Goal: Find contact information: Find contact information

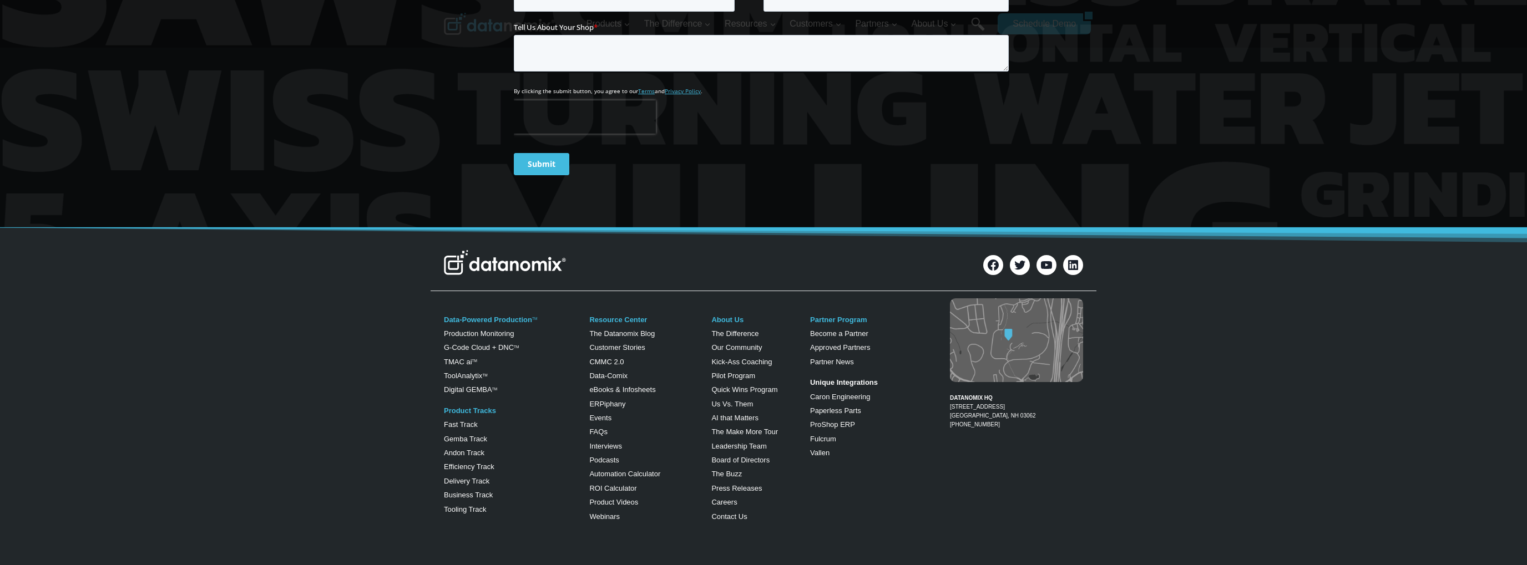
scroll to position [4330, 0]
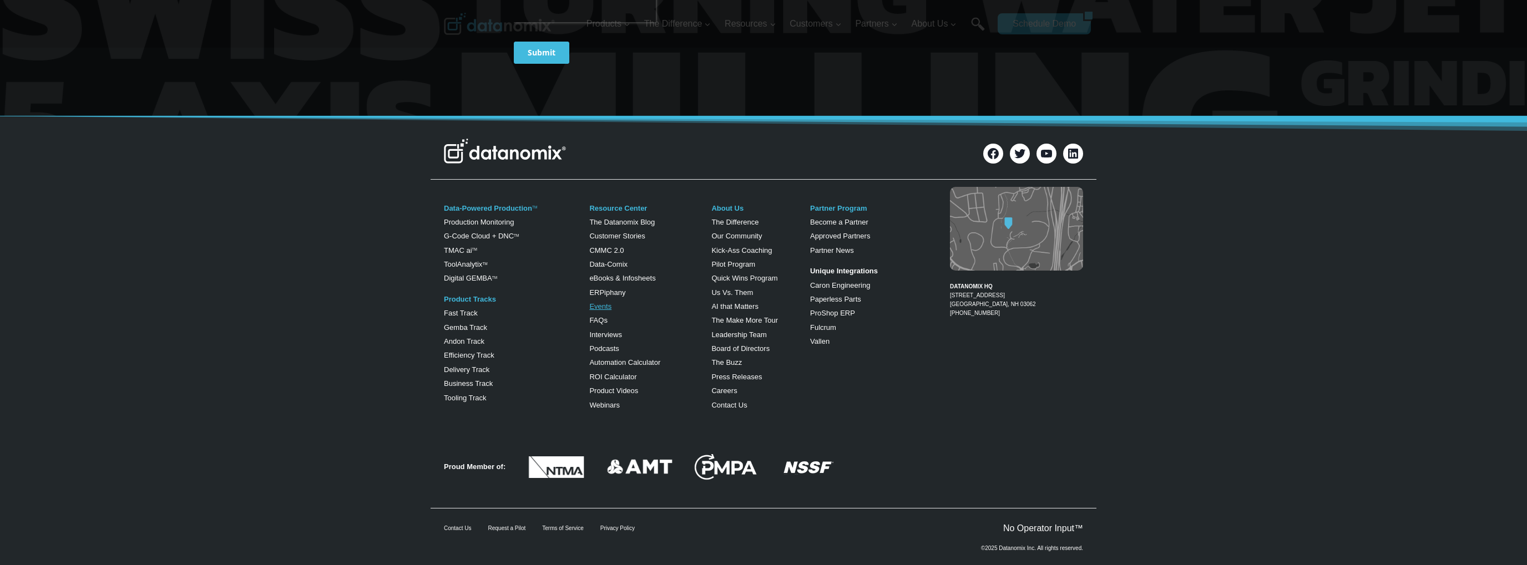
click at [600, 302] on link "Events" at bounding box center [600, 306] width 22 height 8
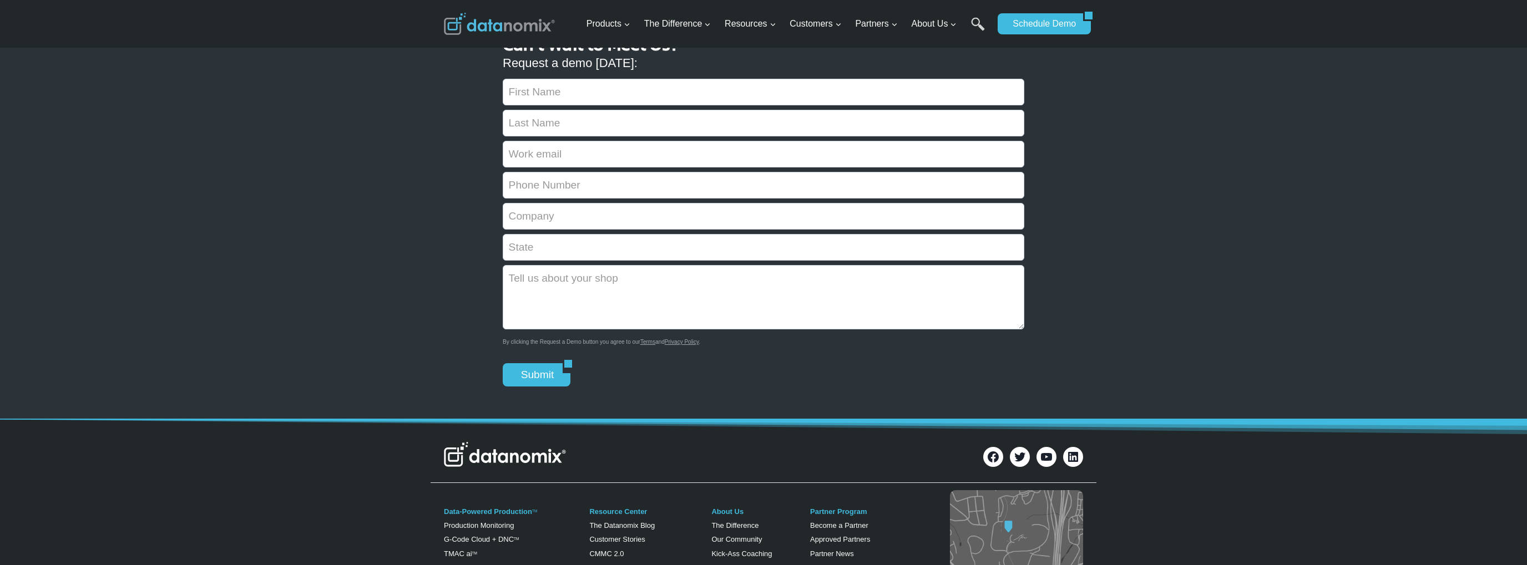
scroll to position [1990, 0]
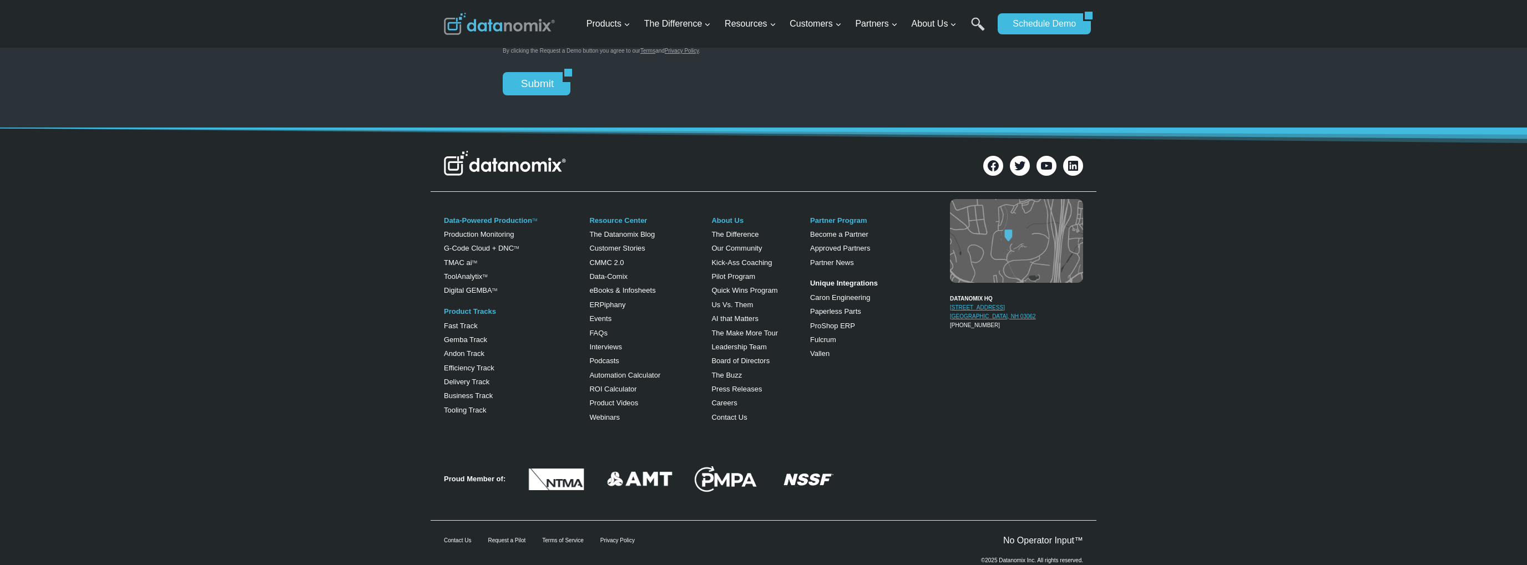
click at [980, 305] on link "200 Innovation Way Suite #1370 Nashua, NH 03062" at bounding box center [993, 312] width 86 height 15
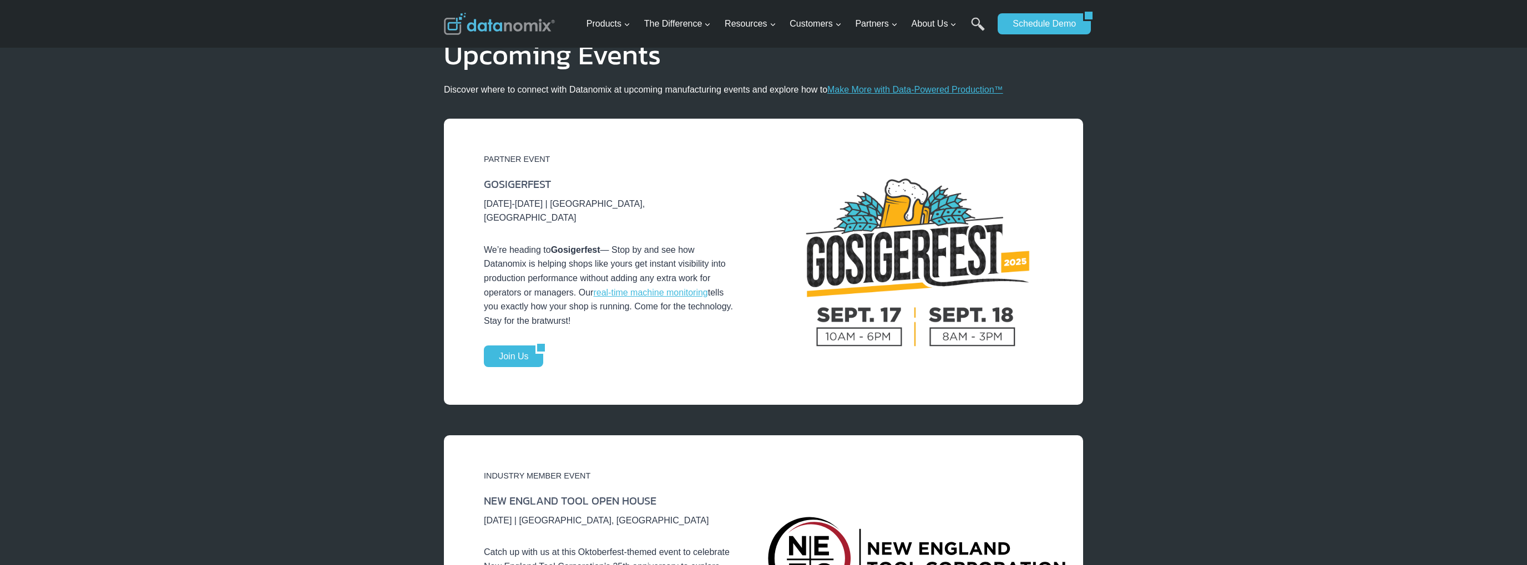
scroll to position [0, 0]
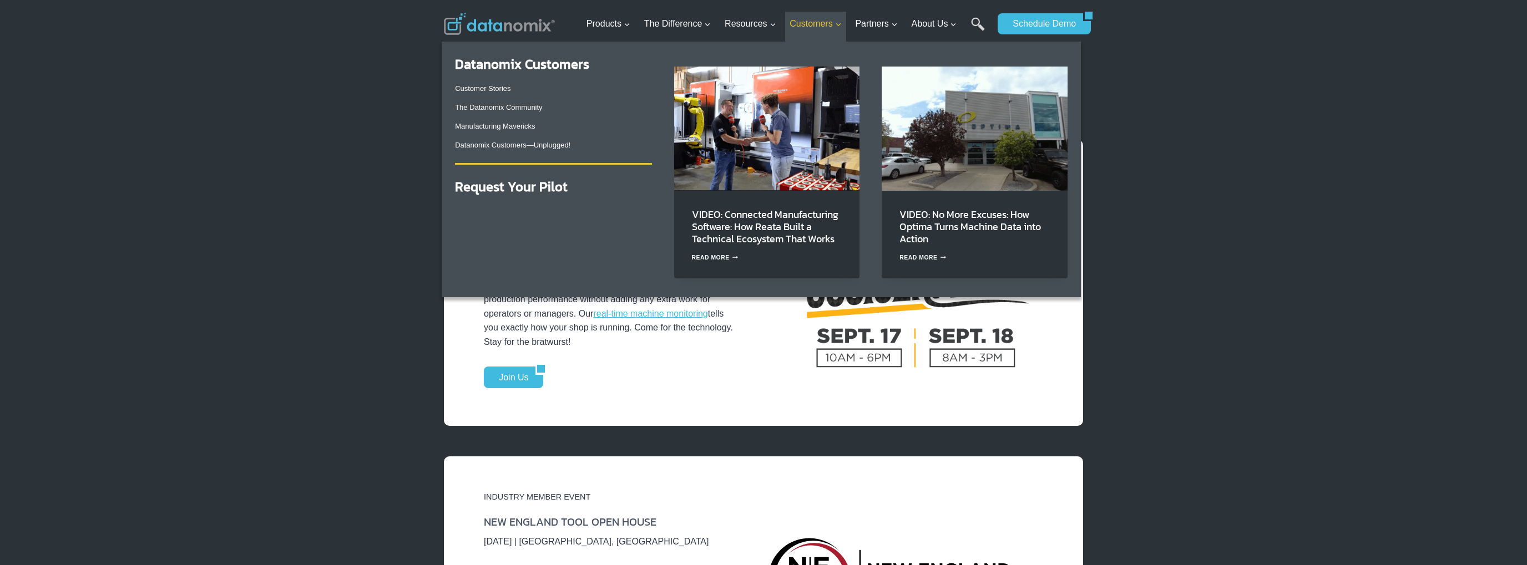
click at [838, 26] on icon "Expand" at bounding box center [838, 25] width 8 height 8
click at [792, 23] on span "Customers Expand" at bounding box center [815, 24] width 52 height 14
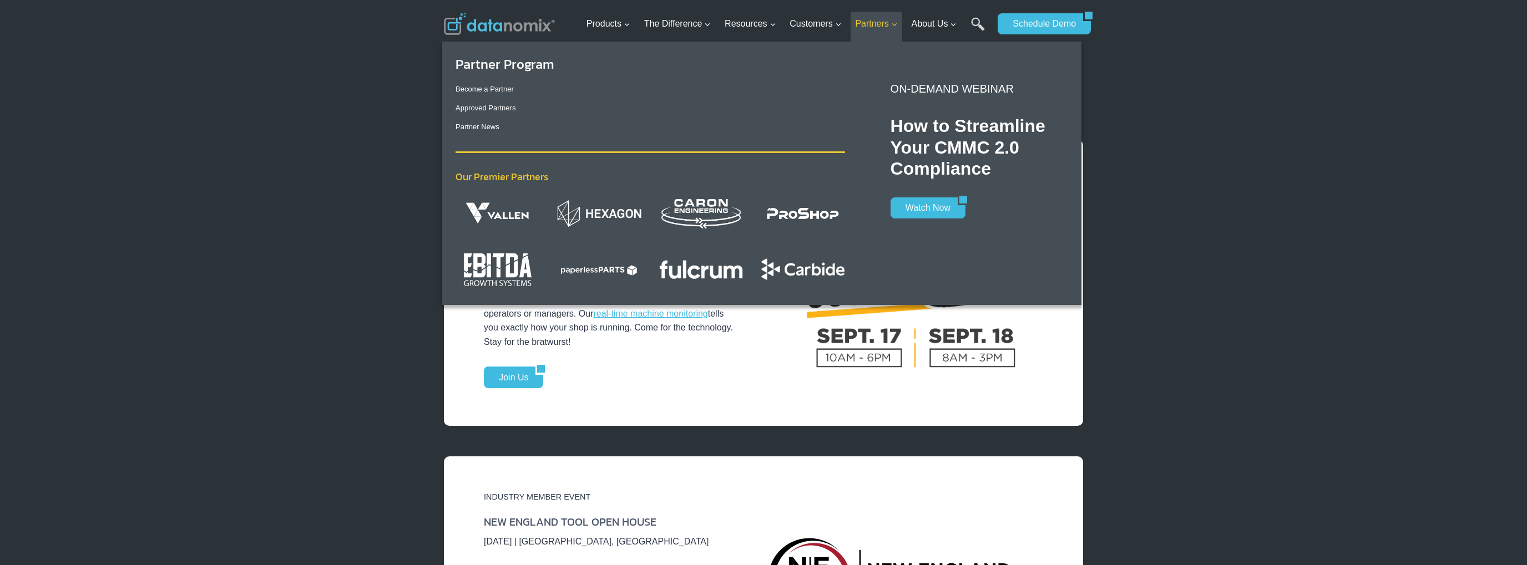
click at [887, 27] on span "Partners Expand" at bounding box center [876, 24] width 42 height 14
click at [894, 26] on icon "Expand" at bounding box center [894, 25] width 8 height 8
click at [873, 20] on span "Partners Expand" at bounding box center [876, 24] width 42 height 14
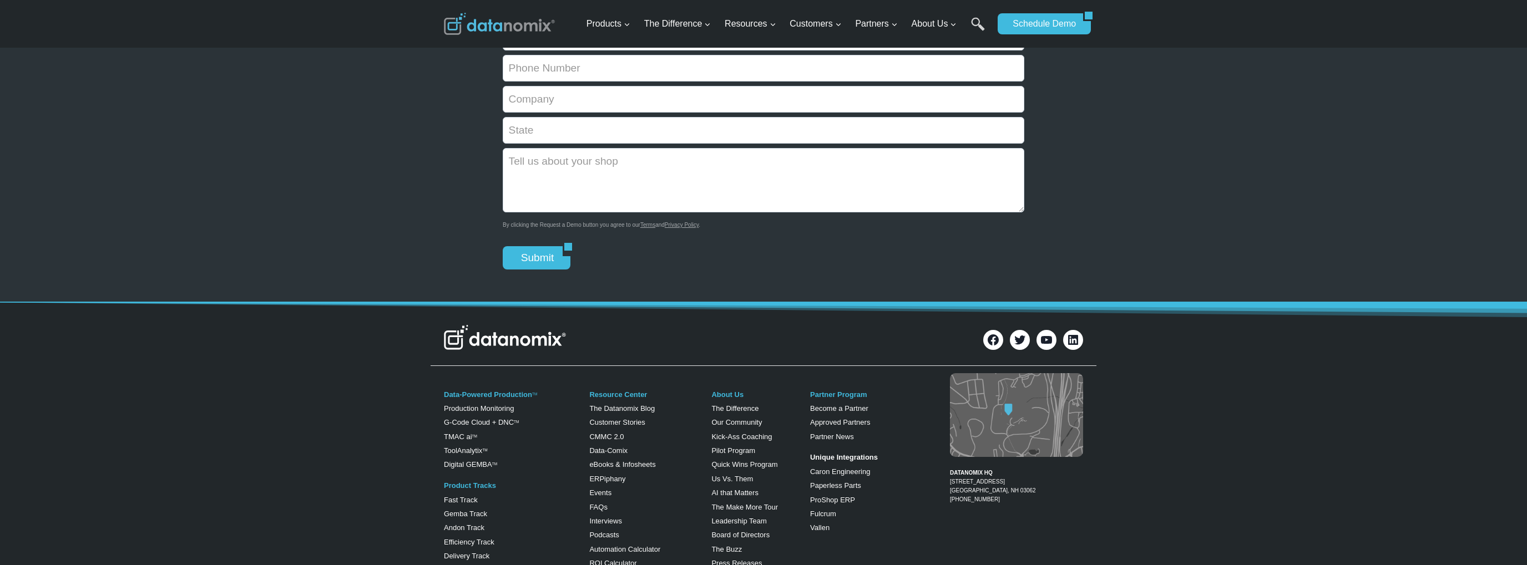
scroll to position [1990, 0]
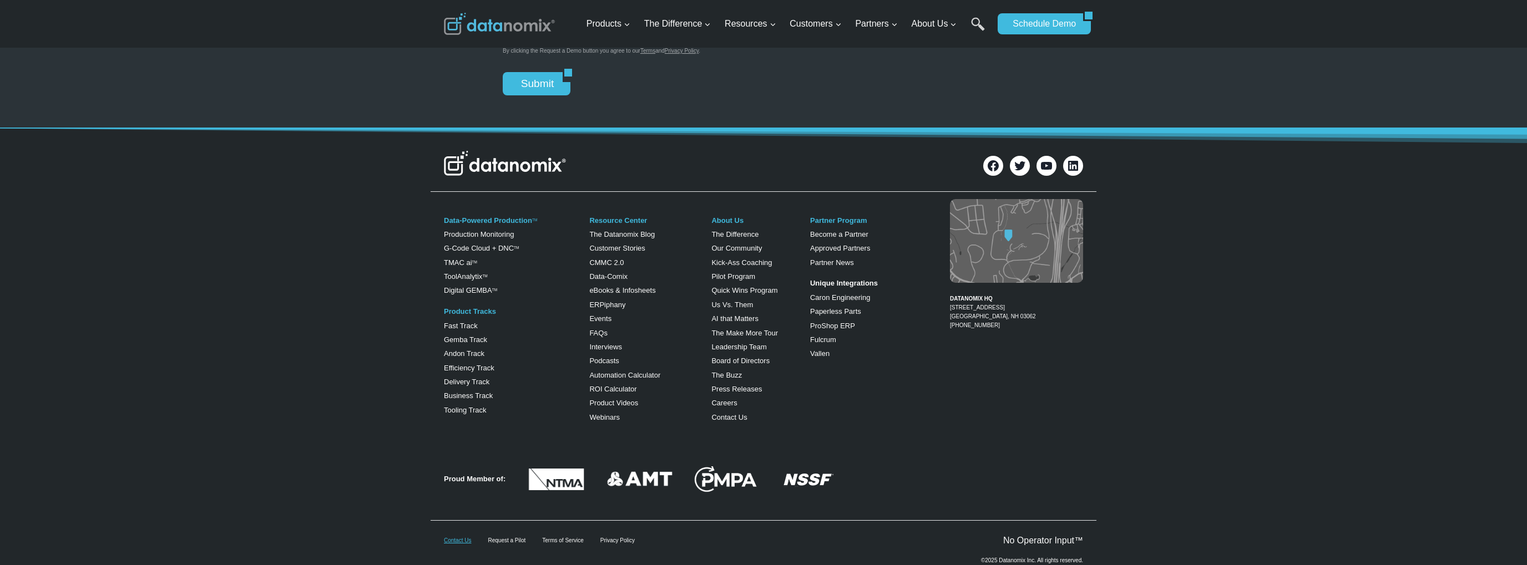
click at [460, 538] on link "Contact Us" at bounding box center [457, 541] width 27 height 6
